Goal: Task Accomplishment & Management: Manage account settings

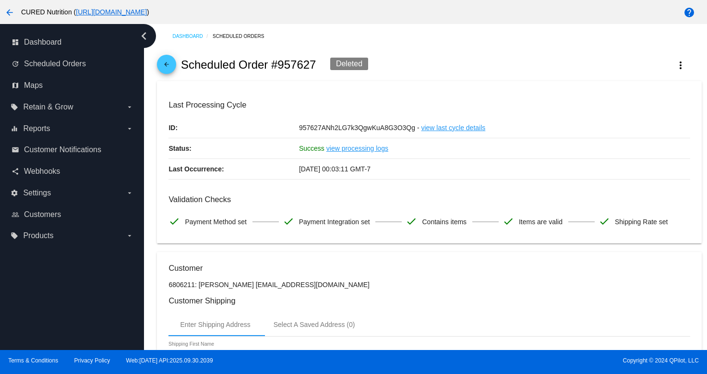
click at [162, 64] on mat-icon "arrow_back" at bounding box center [167, 67] width 12 height 12
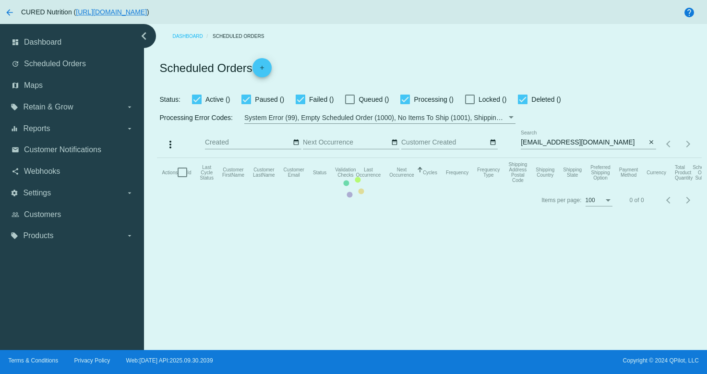
checkbox input "true"
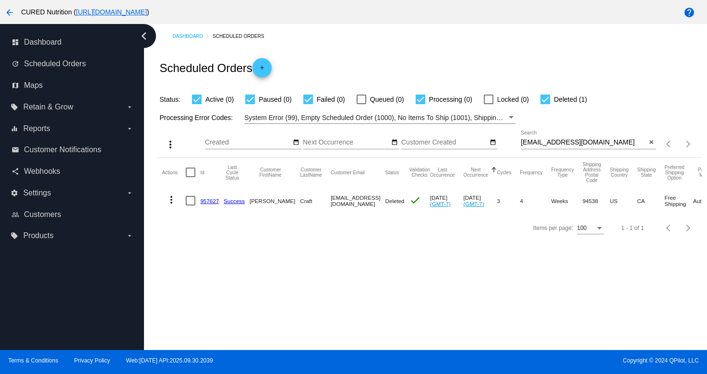
click at [548, 142] on input "[EMAIL_ADDRESS][DOMAIN_NAME]" at bounding box center [582, 143] width 125 height 8
paste input "[PERSON_NAME].[PERSON_NAME].white@gmai"
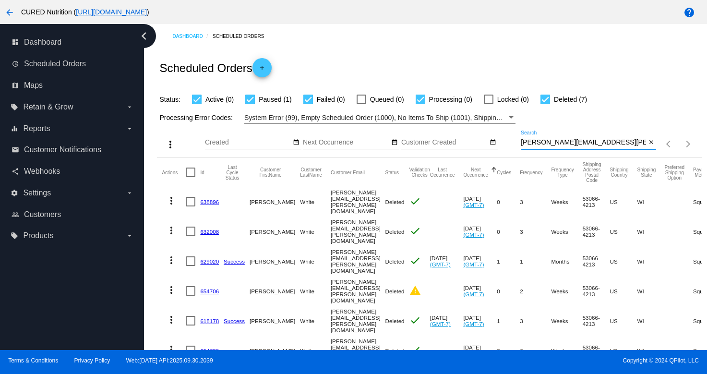
type input "[PERSON_NAME][EMAIL_ADDRESS][PERSON_NAME][DOMAIN_NAME]"
click at [564, 144] on input "[PERSON_NAME][EMAIL_ADDRESS][PERSON_NAME][DOMAIN_NAME]" at bounding box center [582, 143] width 125 height 8
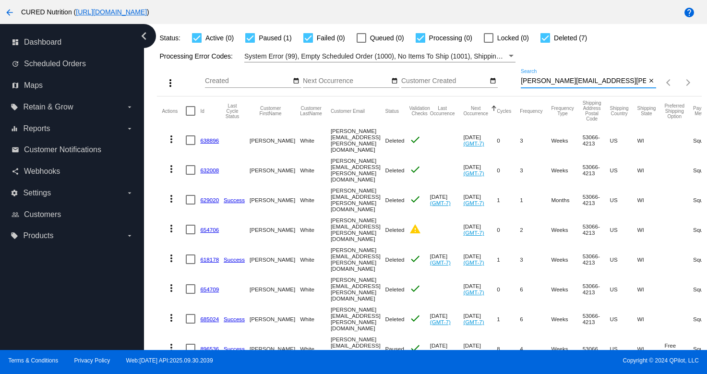
scroll to position [87, 0]
